Goal: Task Accomplishment & Management: Use online tool/utility

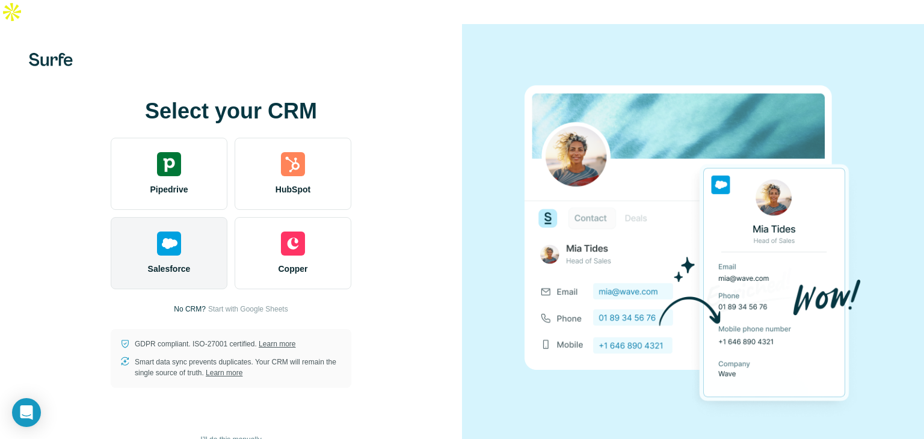
click at [168, 231] on img at bounding box center [169, 243] width 24 height 24
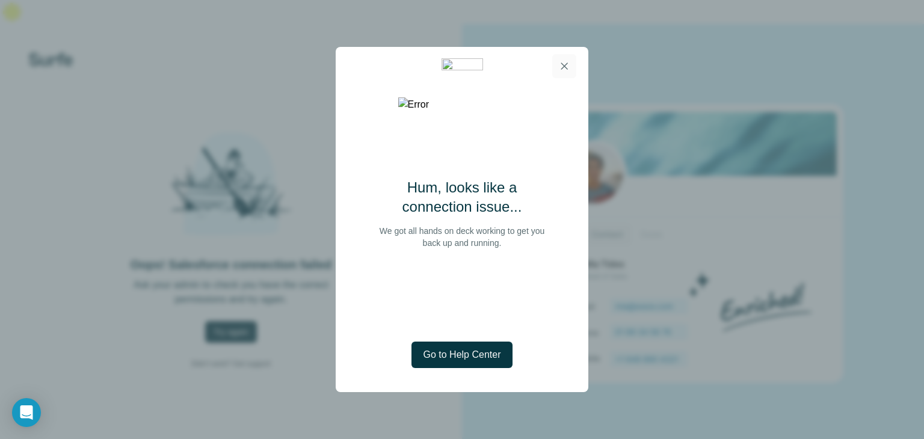
click at [560, 68] on icon "button" at bounding box center [564, 66] width 12 height 12
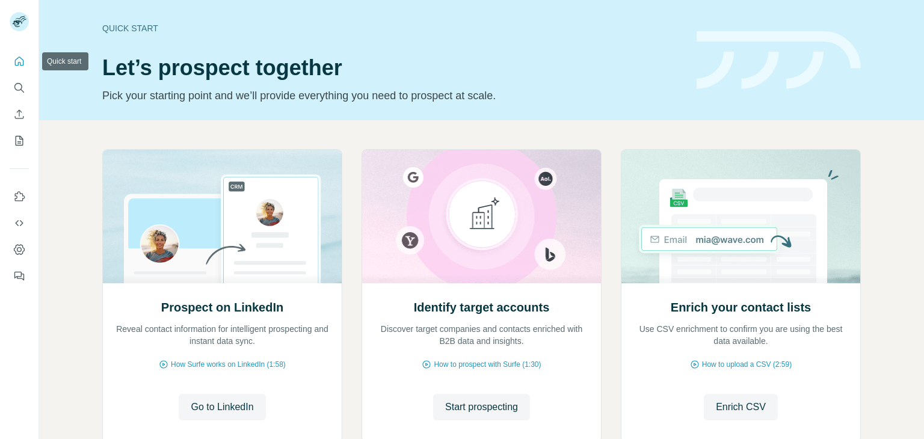
click at [16, 57] on icon "Quick start" at bounding box center [19, 61] width 12 height 12
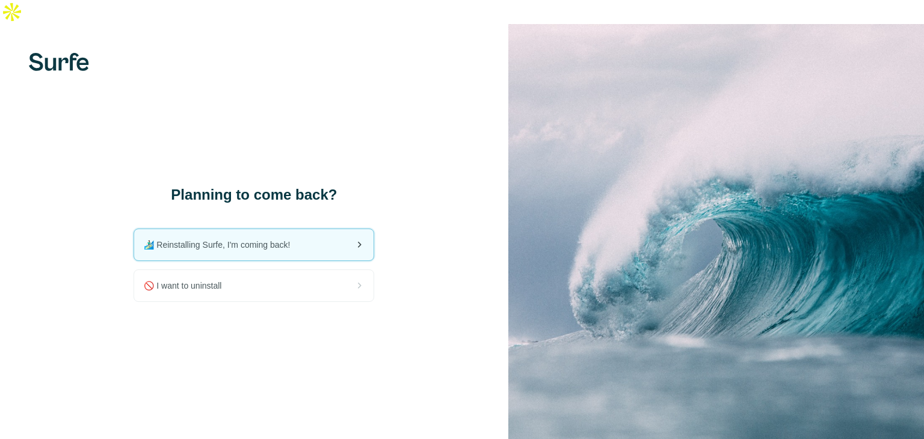
click at [263, 239] on span "🏄🏻‍♂️ Reinstalling Surfe, I'm coming back!" at bounding box center [222, 245] width 156 height 12
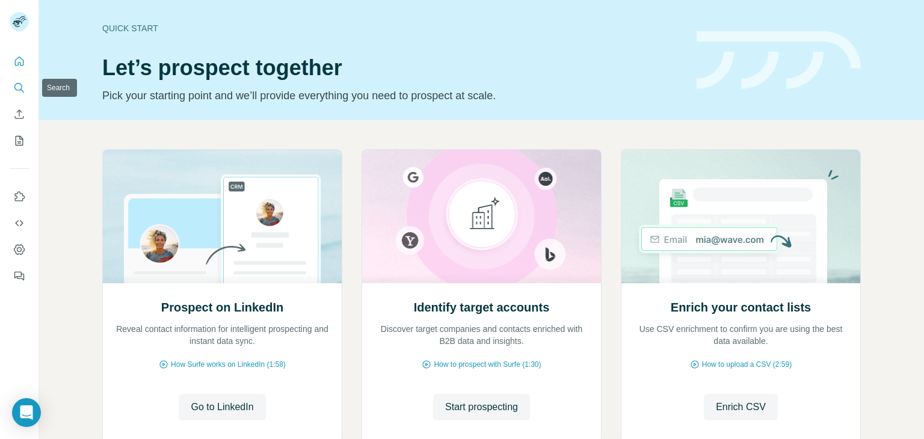
click at [19, 85] on icon "Search" at bounding box center [19, 88] width 12 height 12
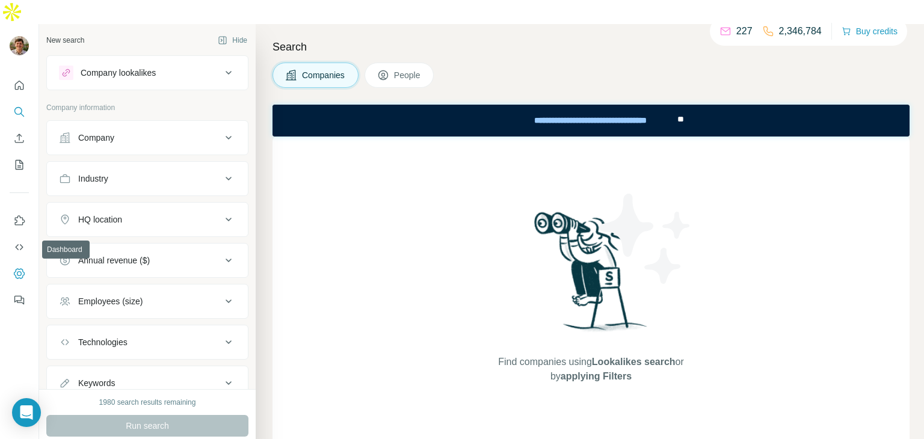
click at [16, 268] on icon "Dashboard" at bounding box center [19, 273] width 11 height 10
